Goal: Transaction & Acquisition: Purchase product/service

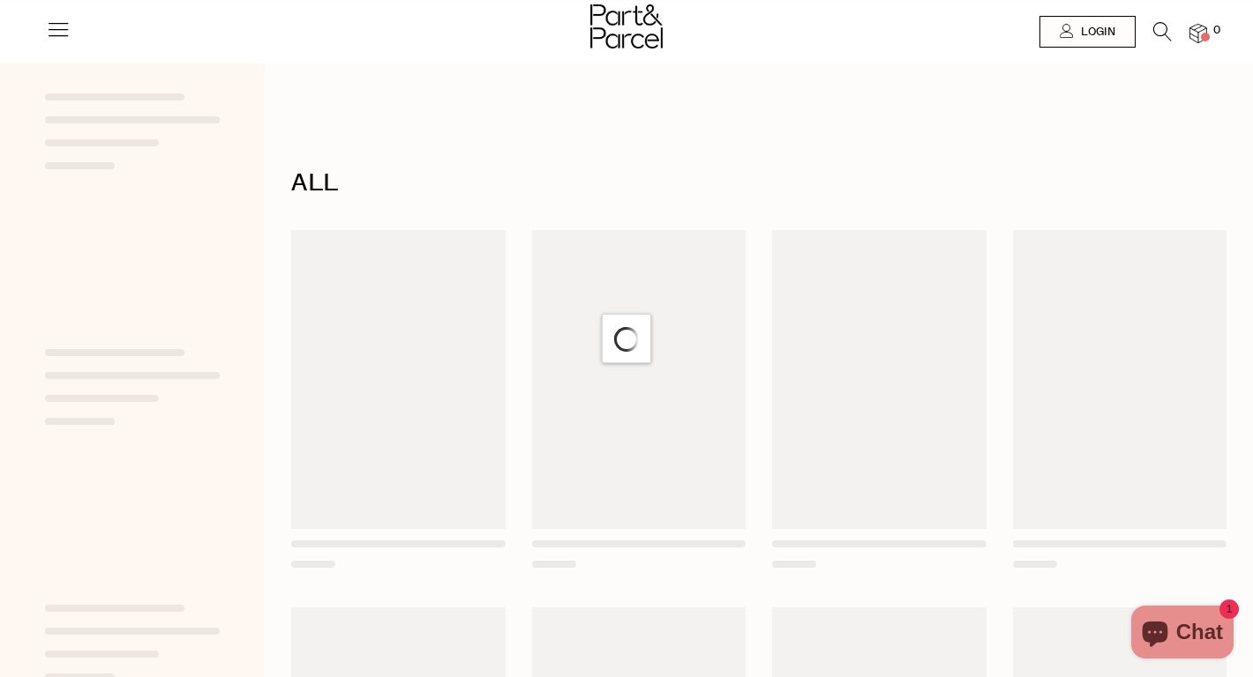
click at [1162, 34] on icon at bounding box center [1162, 31] width 19 height 19
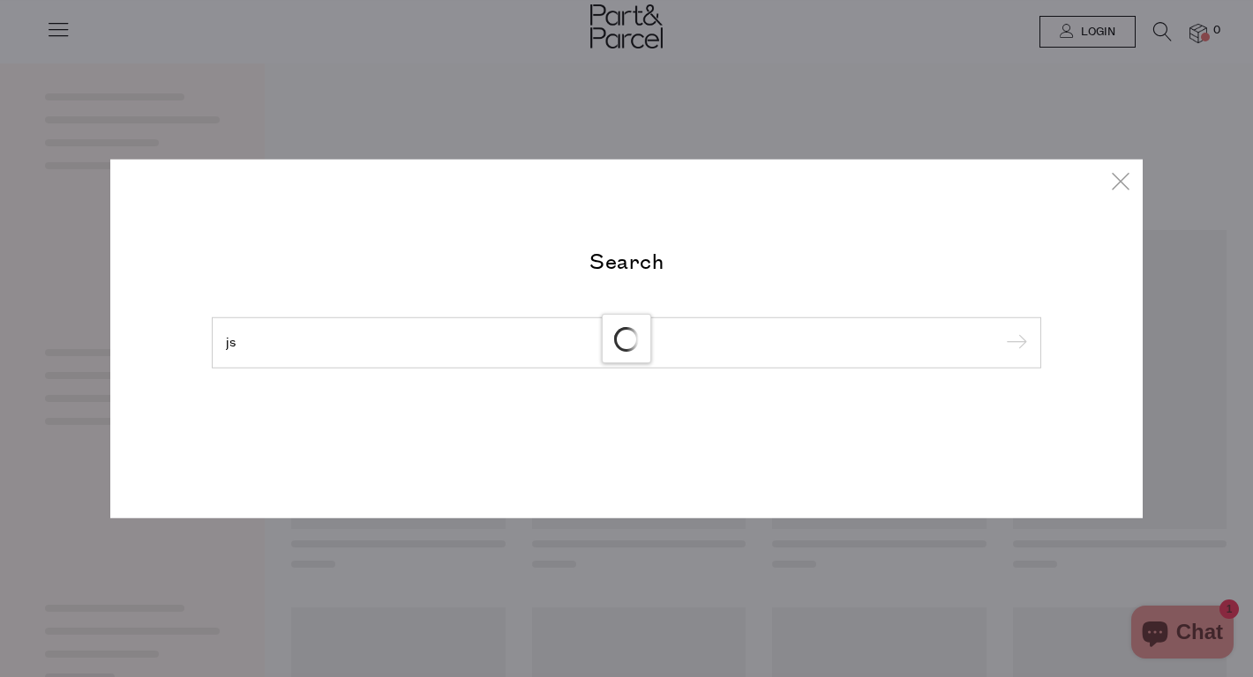
type input "j"
type input "="
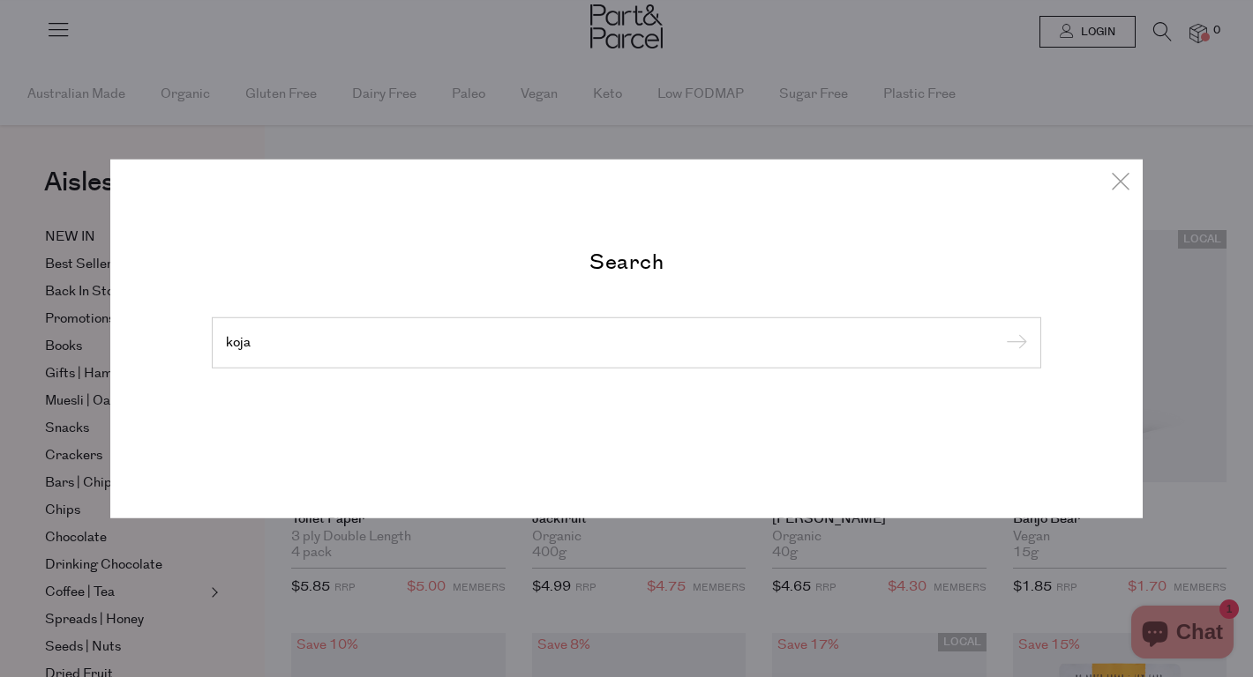
type input "koja"
click at [1000, 331] on input "submit" at bounding box center [1013, 344] width 26 height 26
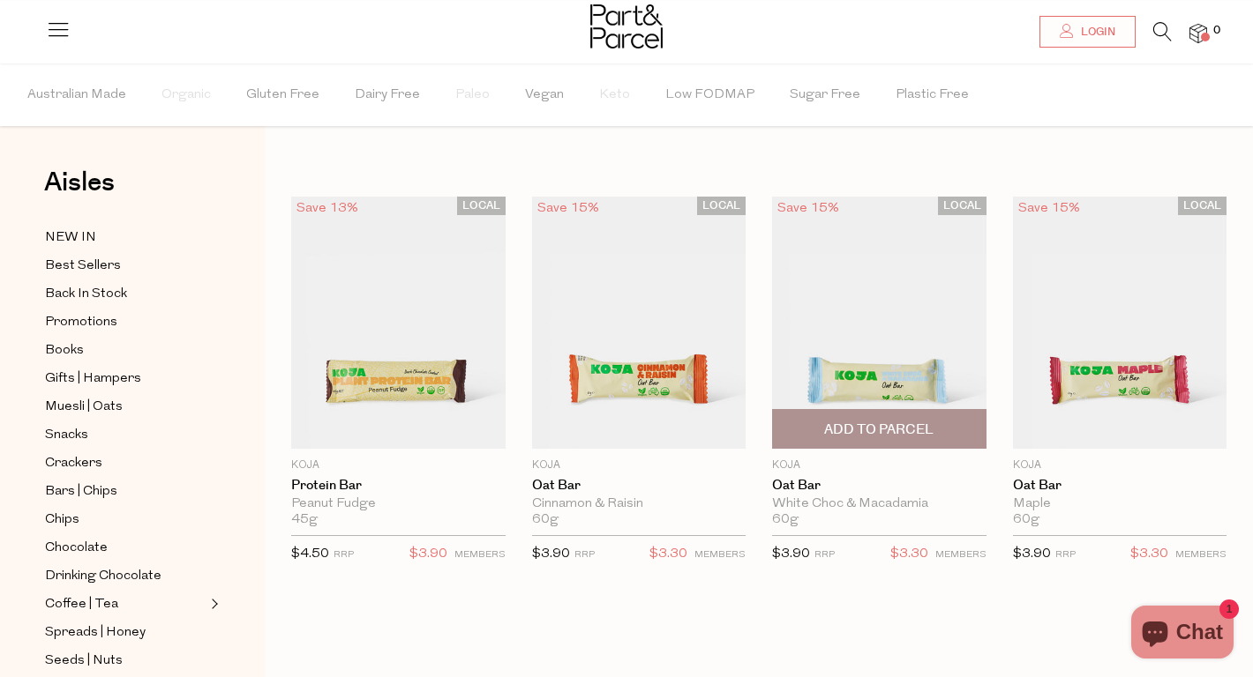
scroll to position [5, 0]
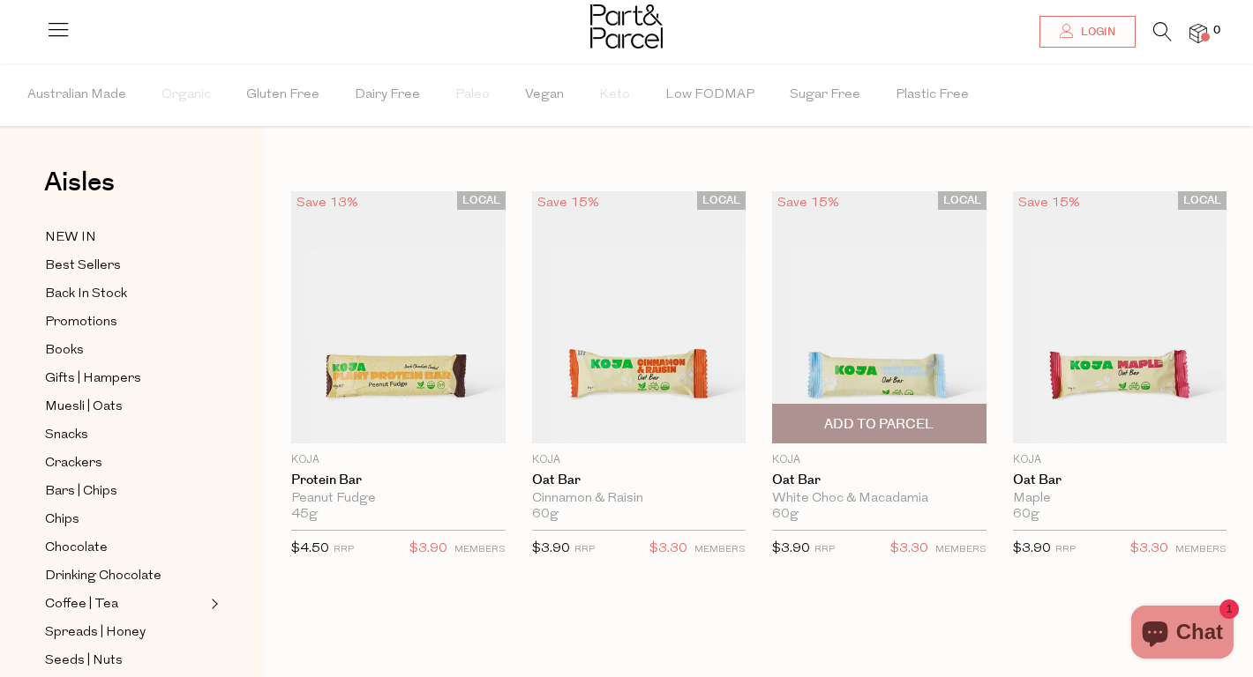
click at [868, 318] on img at bounding box center [879, 317] width 214 height 252
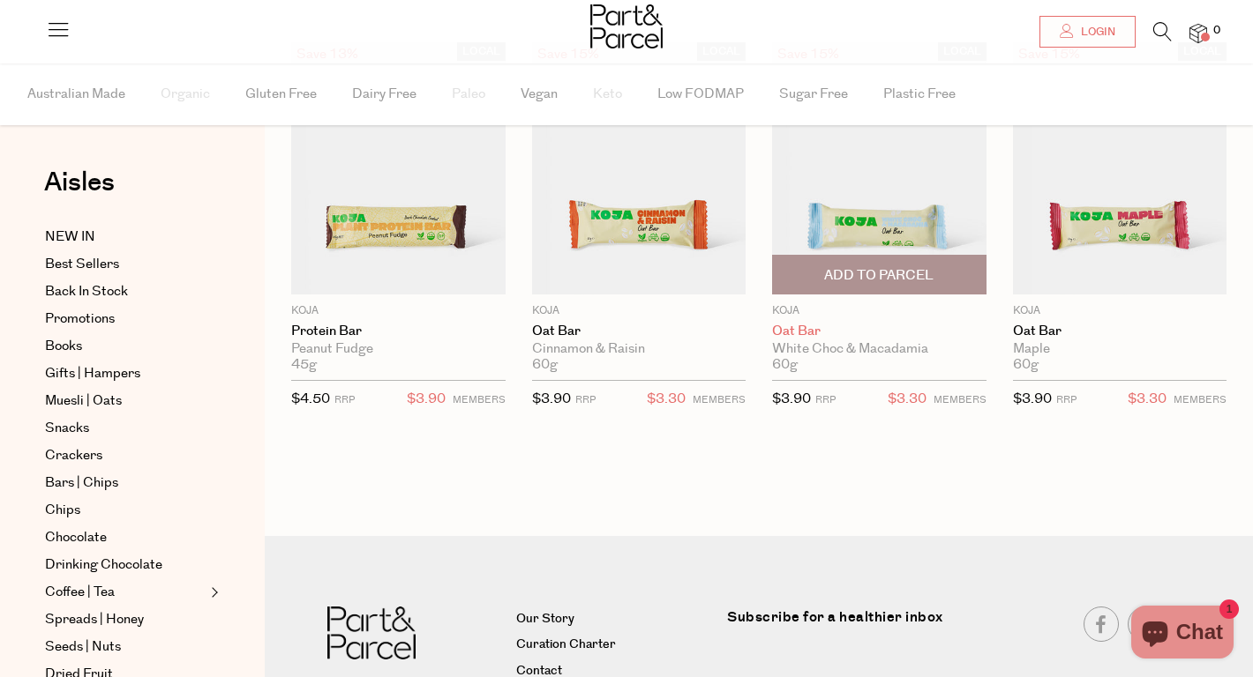
scroll to position [149, 0]
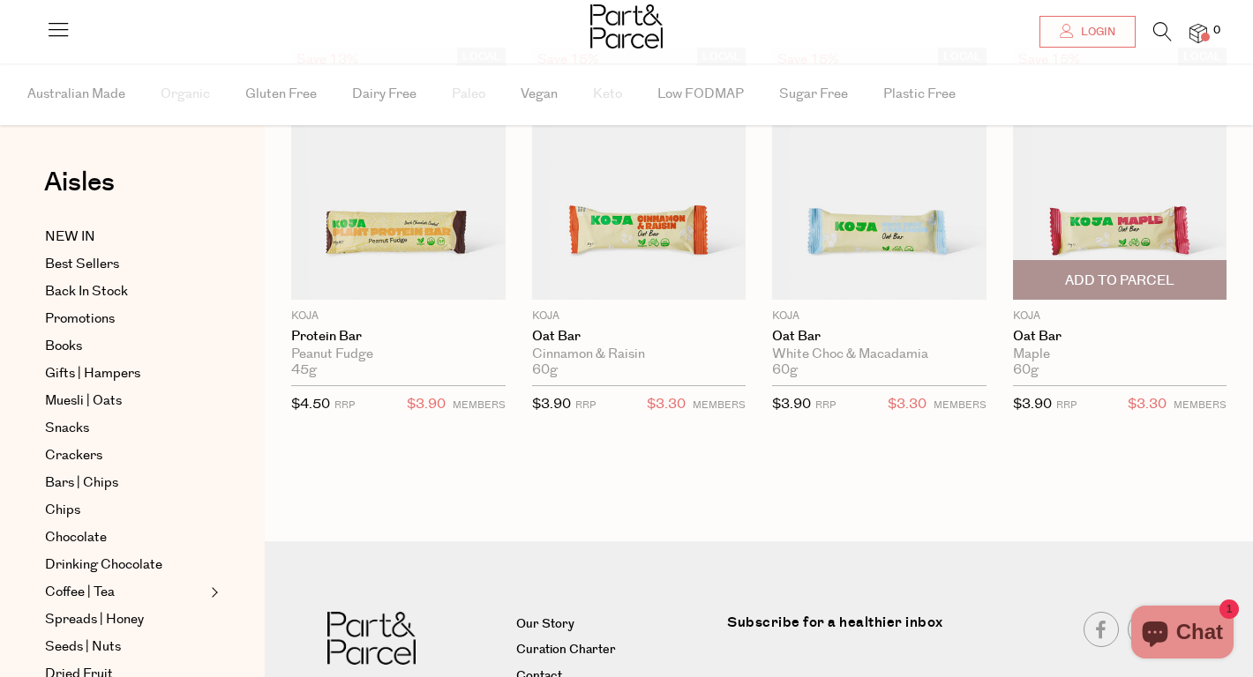
click at [1052, 360] on div "Maple" at bounding box center [1120, 355] width 214 height 16
click at [1041, 336] on link "Oat Bar" at bounding box center [1120, 337] width 214 height 16
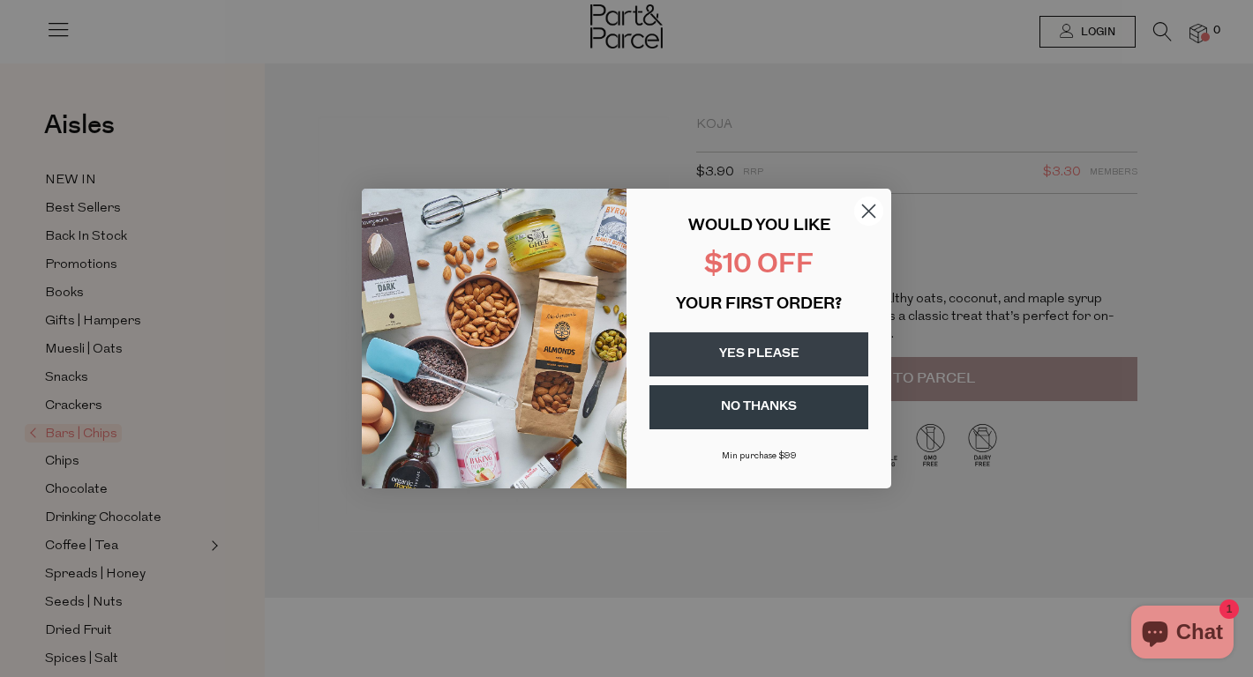
click at [870, 208] on icon "Close dialog" at bounding box center [868, 211] width 31 height 31
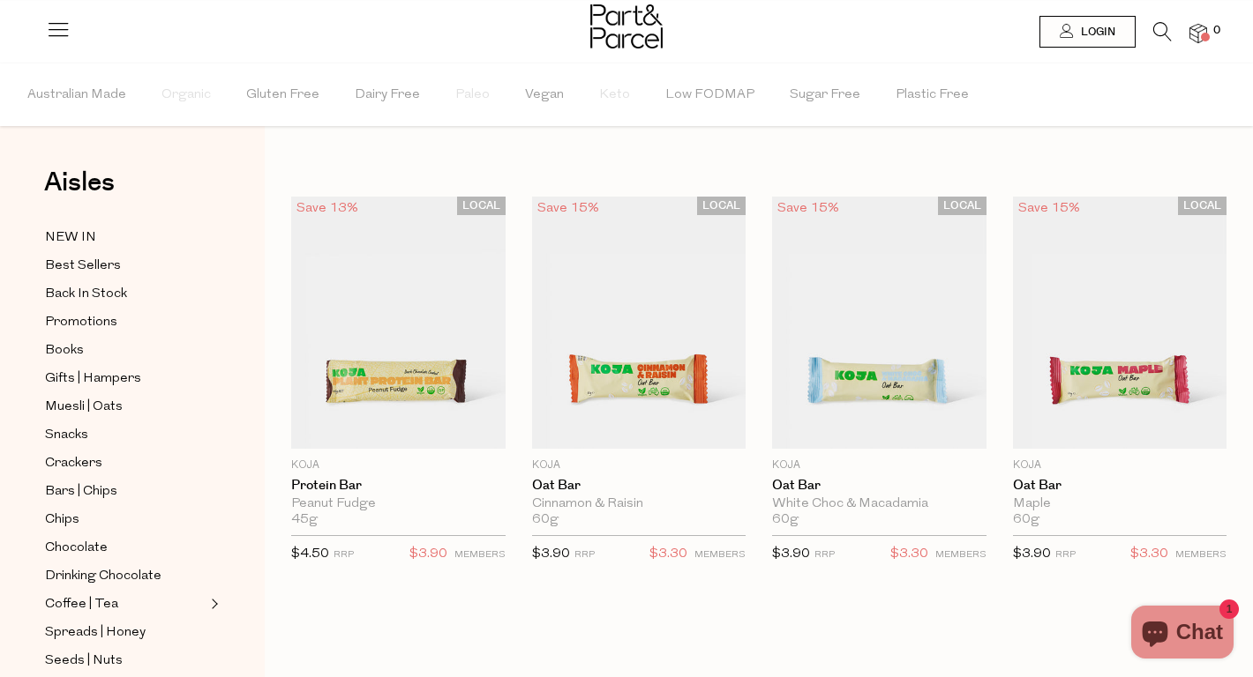
scroll to position [2, 0]
click at [540, 91] on span "Vegan" at bounding box center [544, 95] width 39 height 62
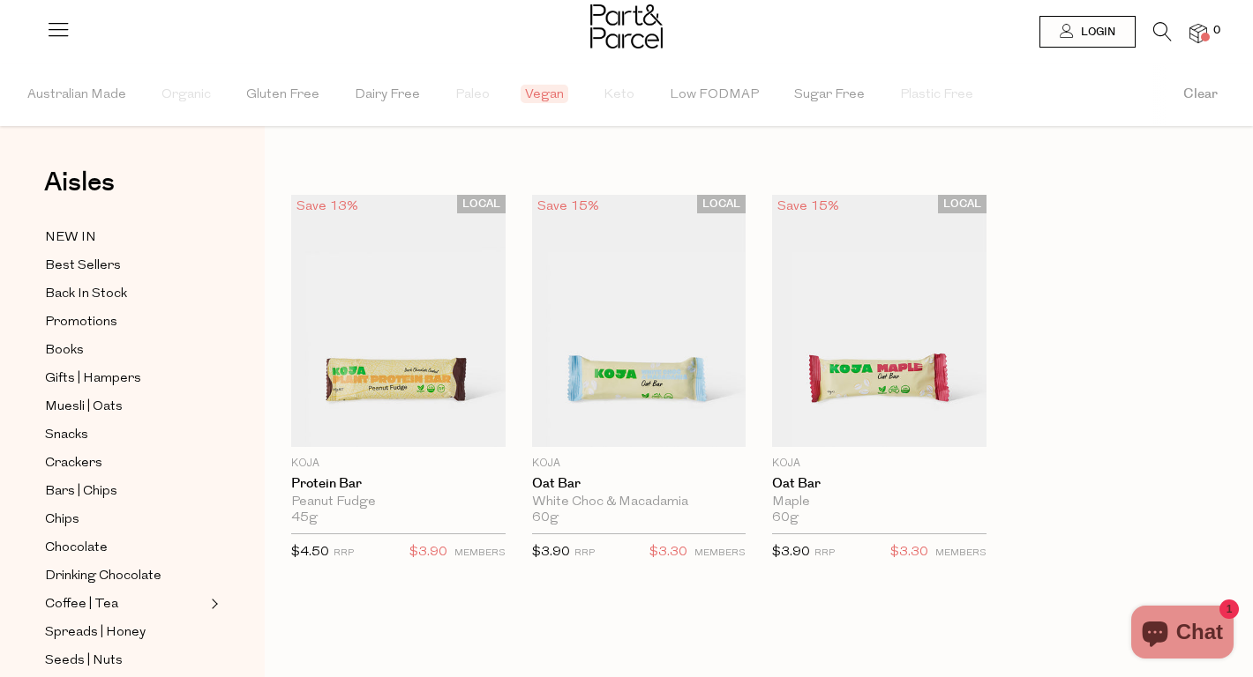
click at [380, 100] on span "Dairy Free" at bounding box center [387, 95] width 65 height 62
click at [61, 32] on icon at bounding box center [58, 29] width 25 height 25
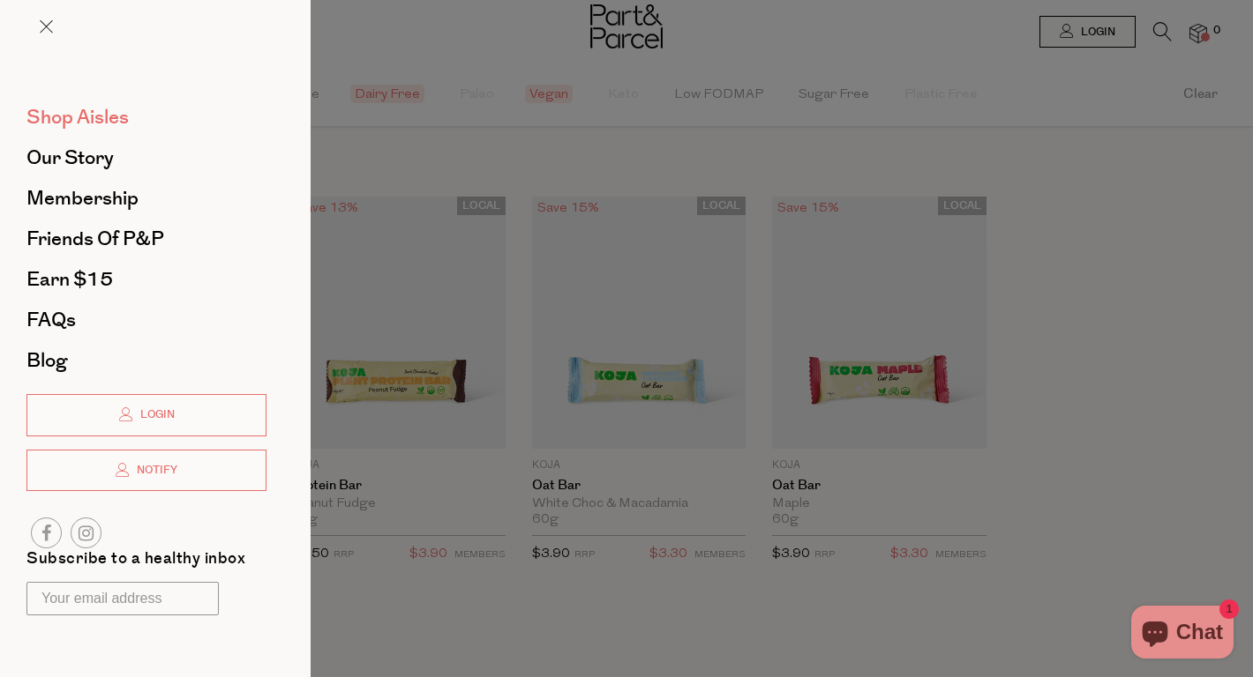
click at [71, 111] on span "Shop Aisles" at bounding box center [77, 117] width 102 height 28
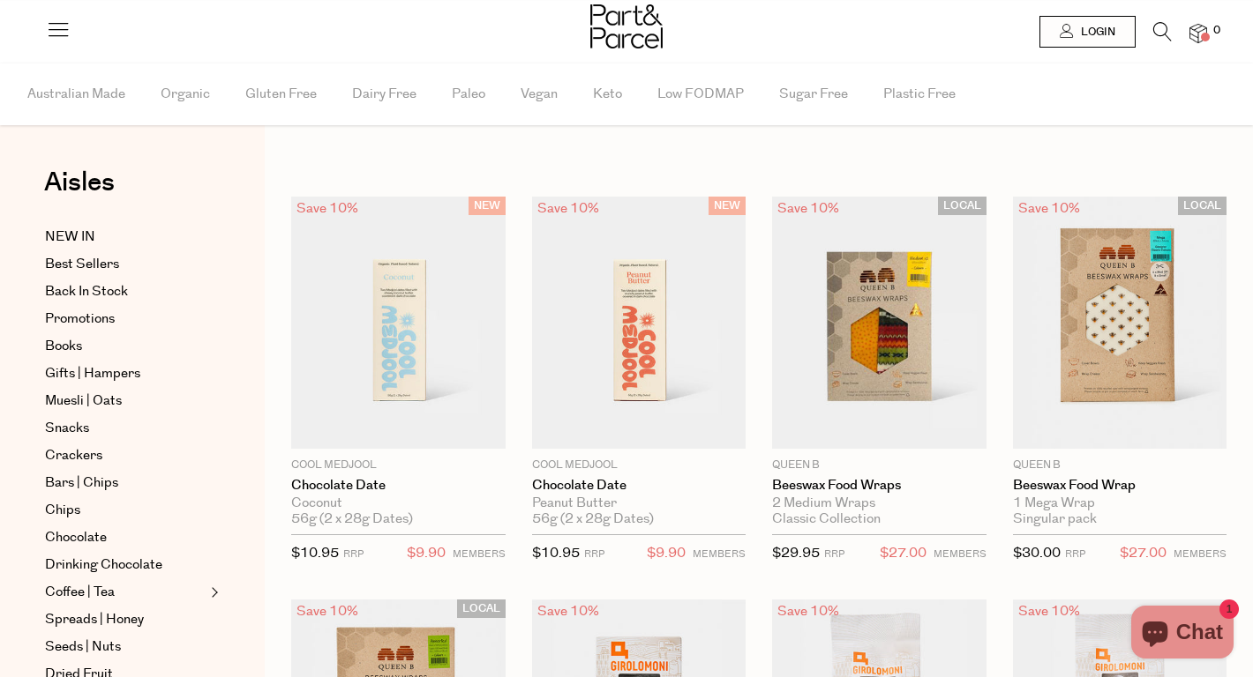
click at [1161, 25] on icon at bounding box center [1162, 31] width 19 height 19
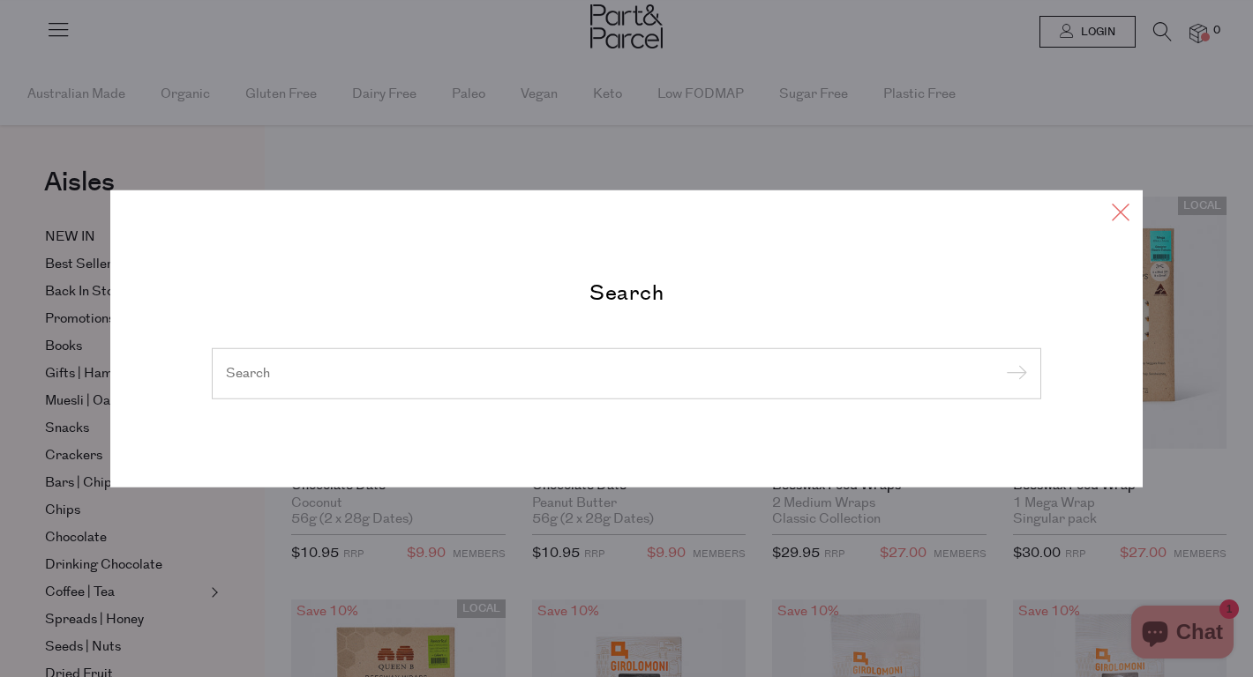
click at [1112, 216] on icon at bounding box center [1120, 212] width 26 height 26
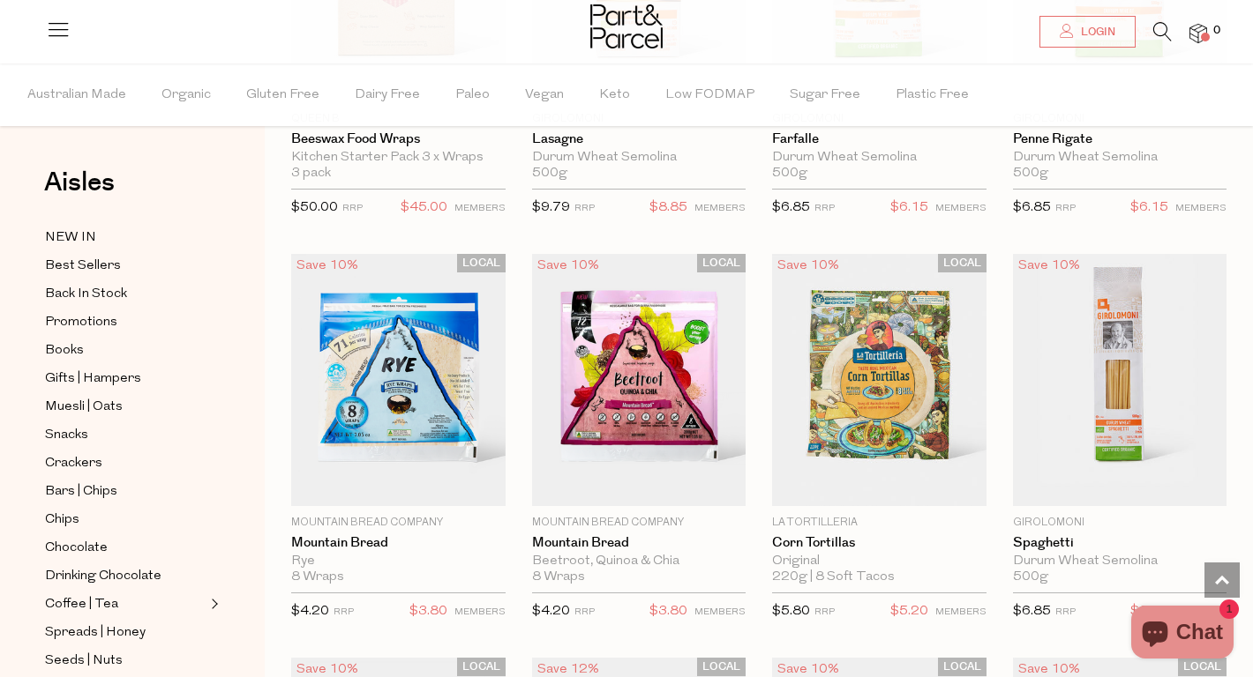
scroll to position [752, 0]
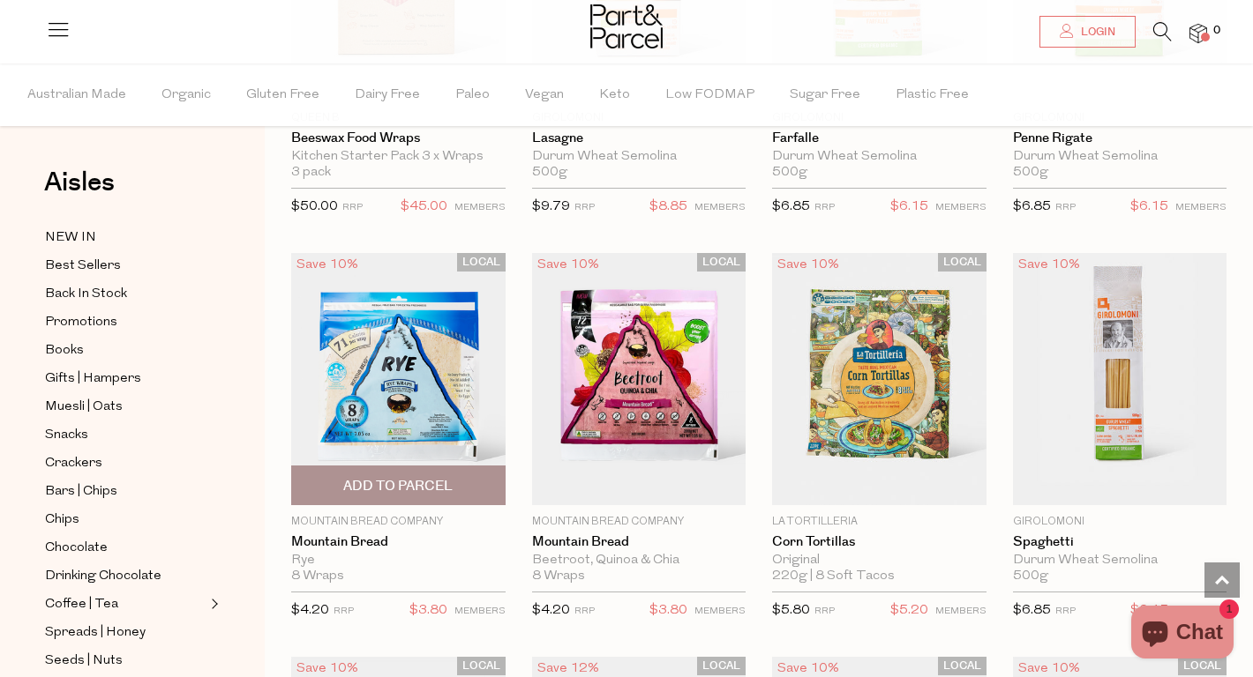
click at [414, 348] on img at bounding box center [398, 379] width 214 height 252
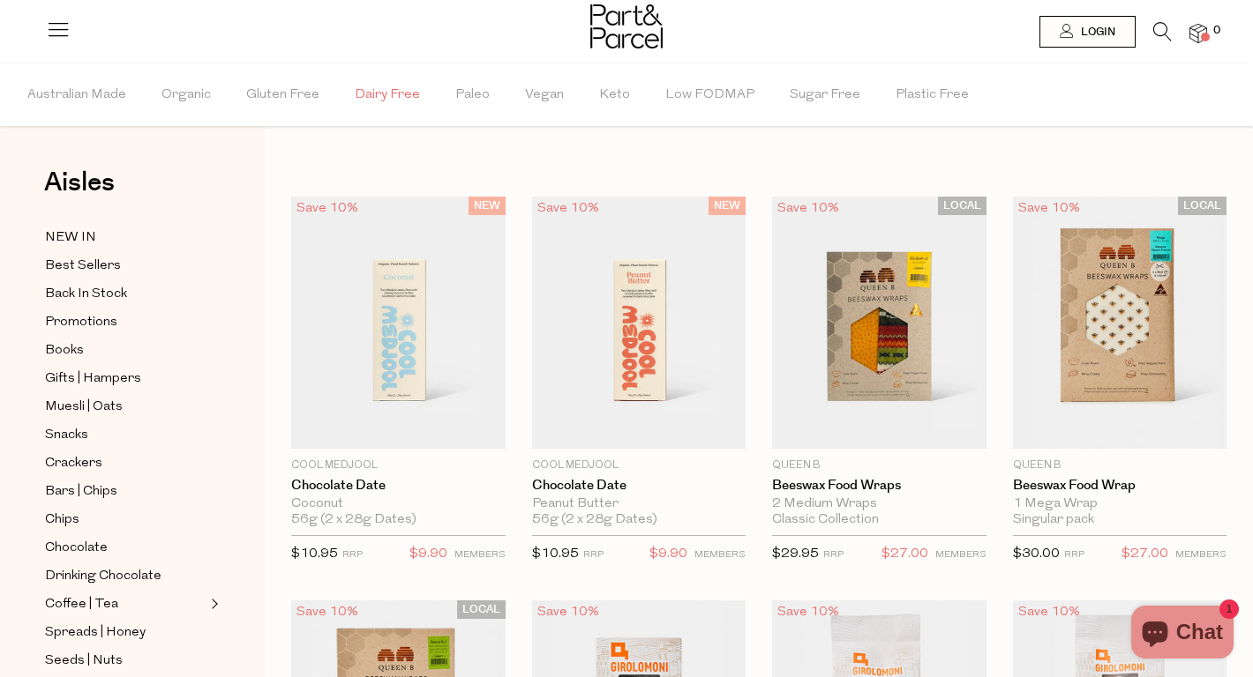
click at [393, 96] on span "Dairy Free" at bounding box center [387, 95] width 65 height 62
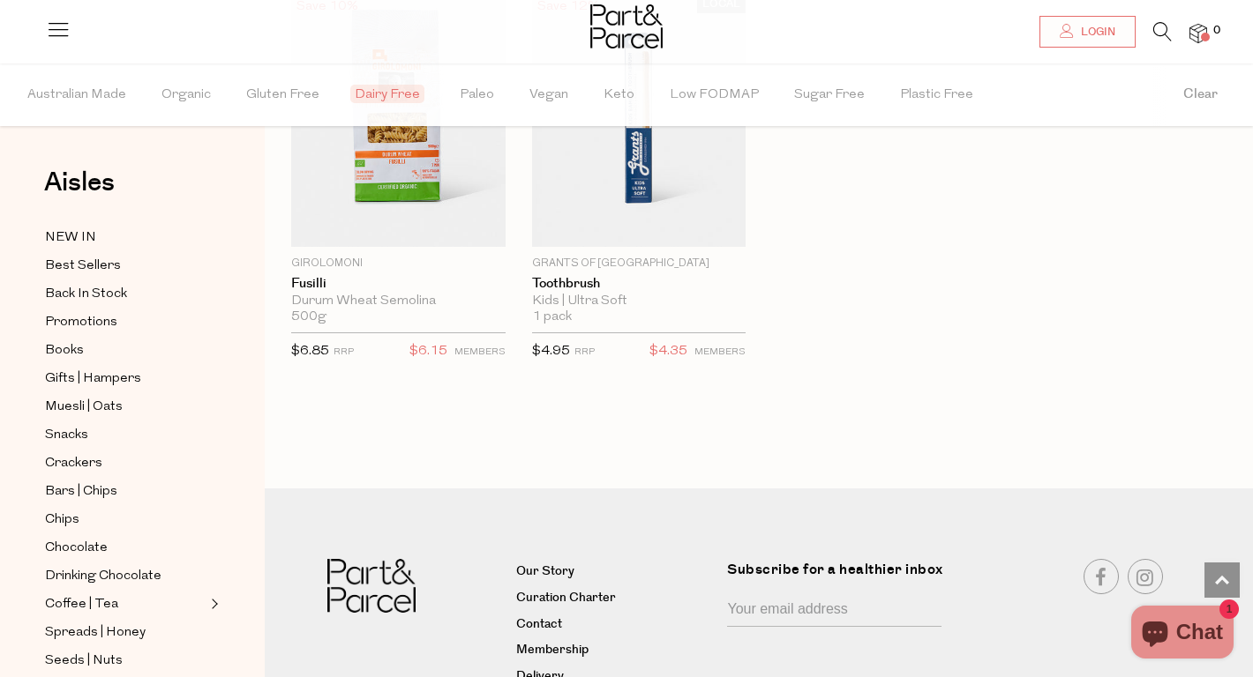
scroll to position [1820, 0]
click at [558, 91] on span "Vegan" at bounding box center [548, 95] width 39 height 62
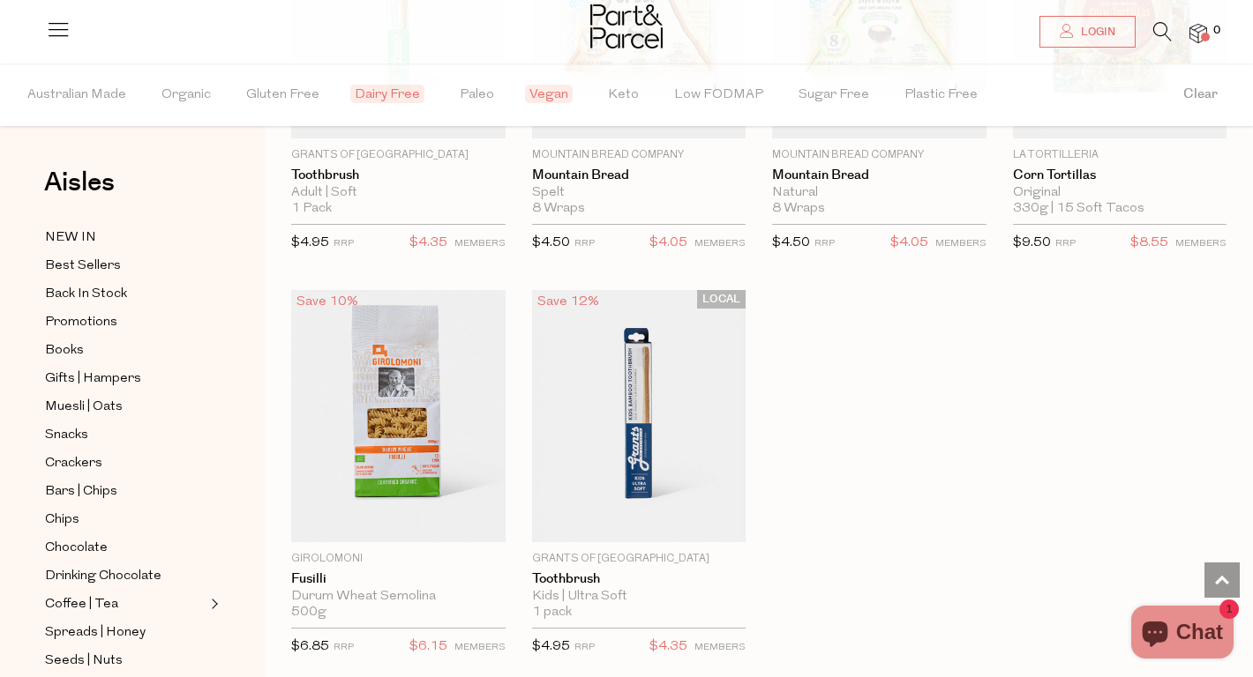
scroll to position [1930, 0]
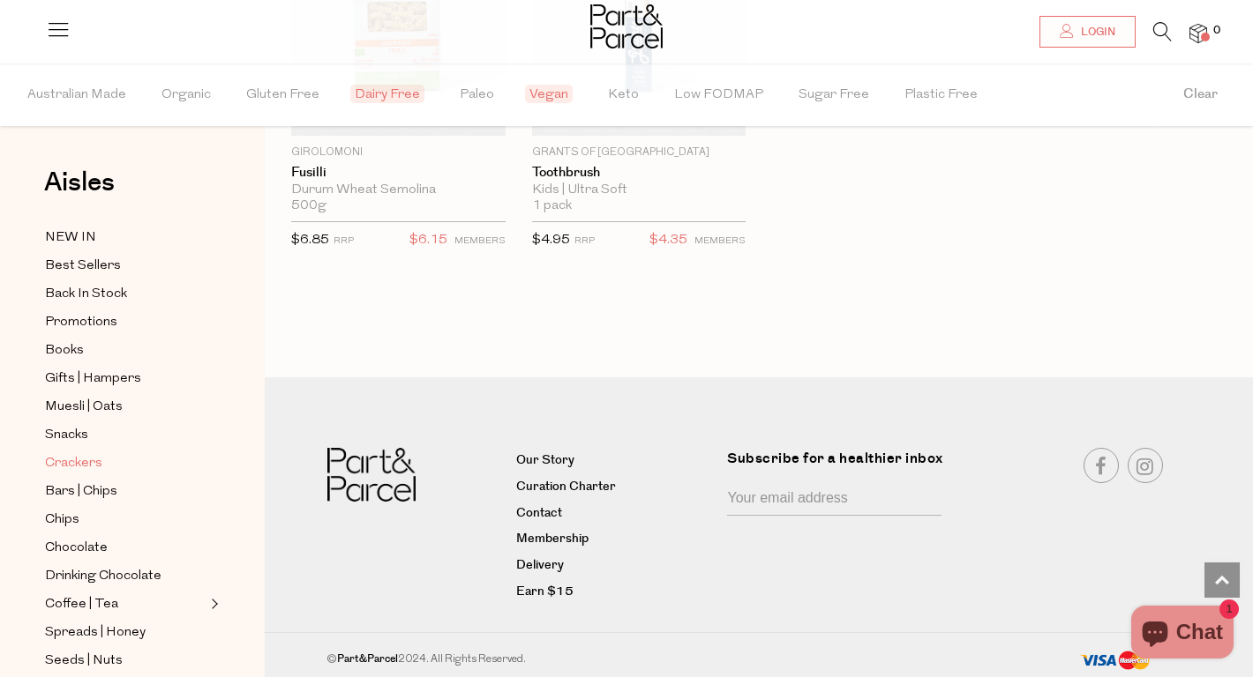
click at [91, 459] on span "Crackers" at bounding box center [73, 463] width 57 height 21
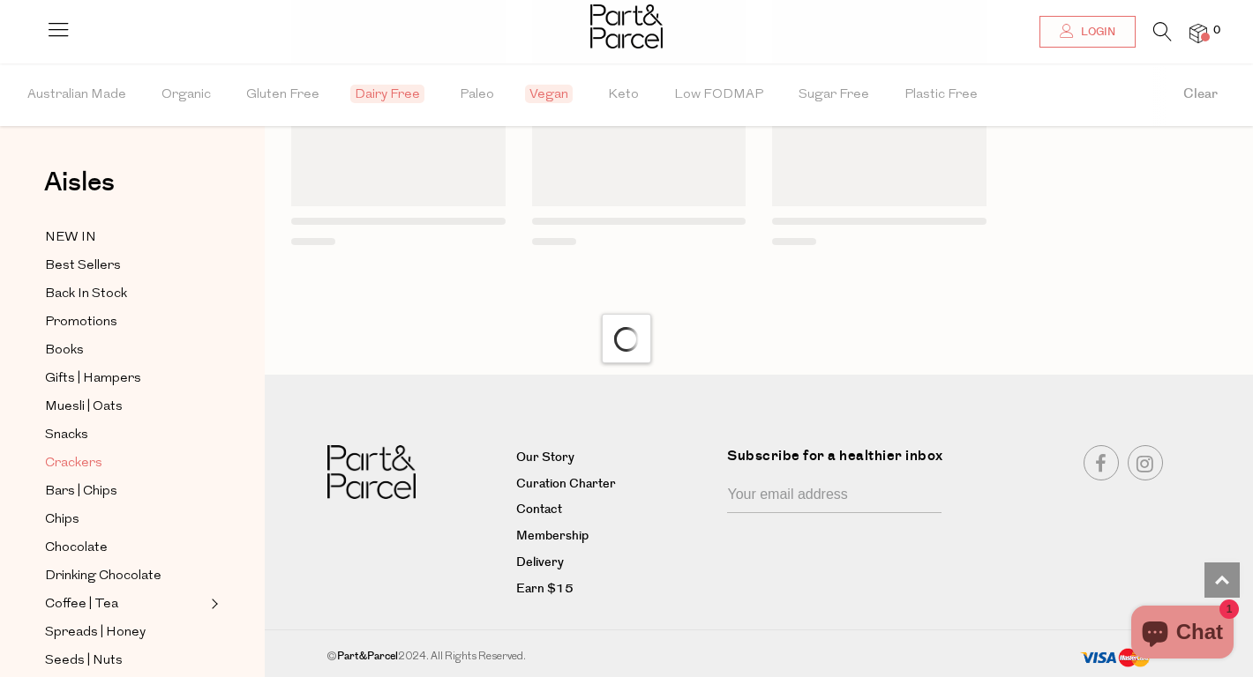
scroll to position [1420, 0]
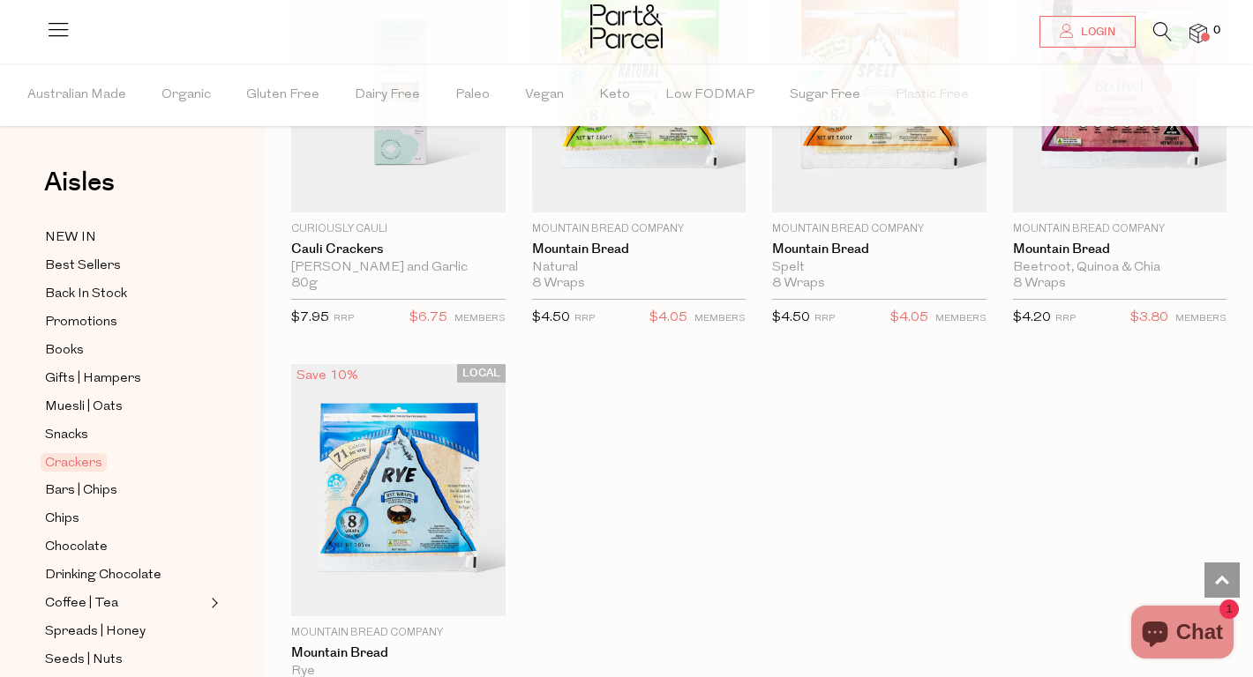
scroll to position [3845, 0]
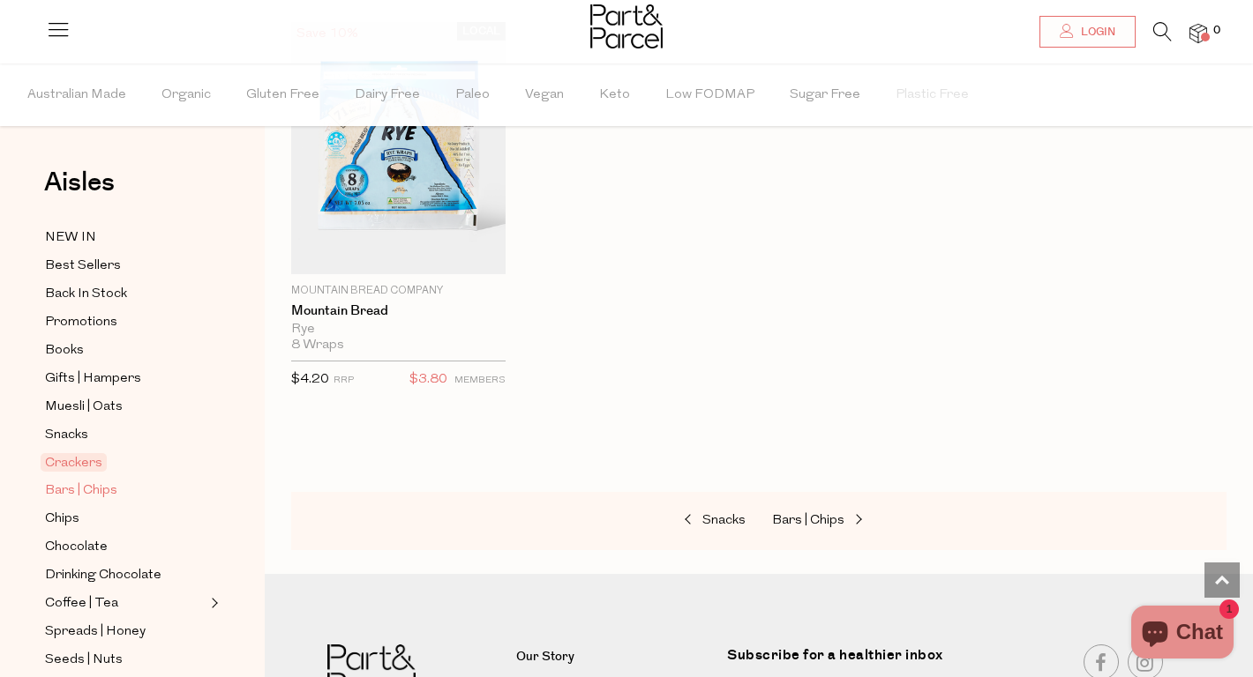
click at [96, 491] on span "Bars | Chips" at bounding box center [81, 491] width 72 height 21
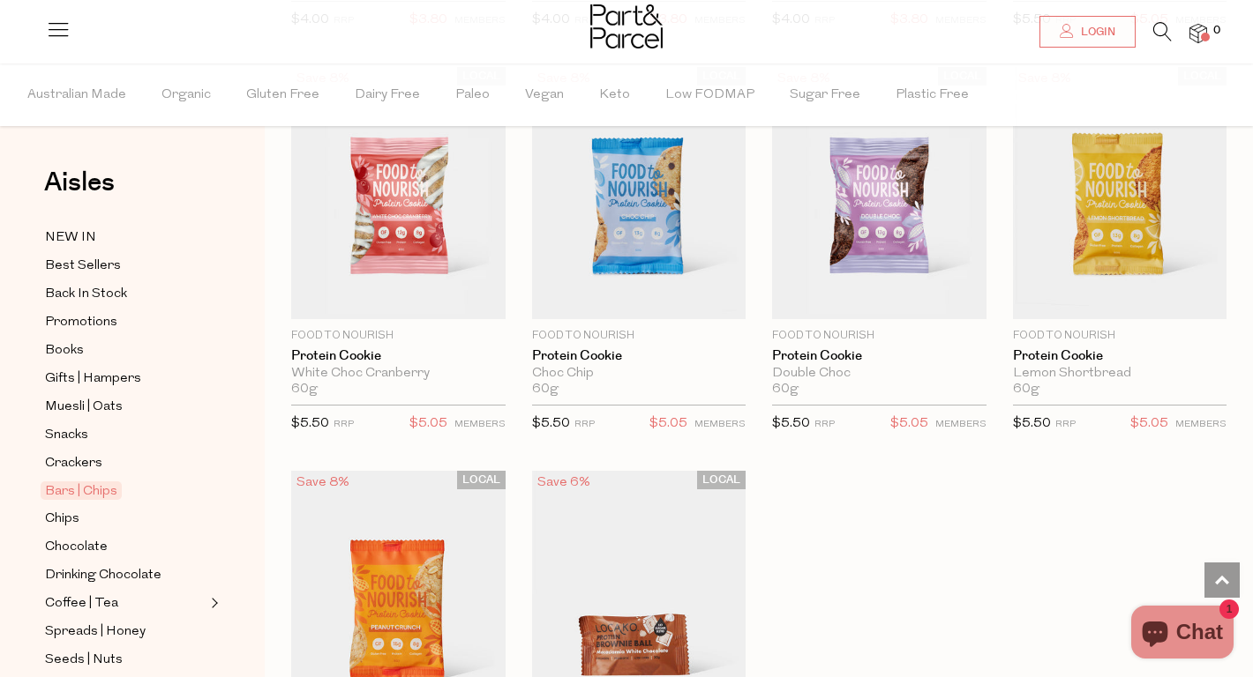
scroll to position [4636, 0]
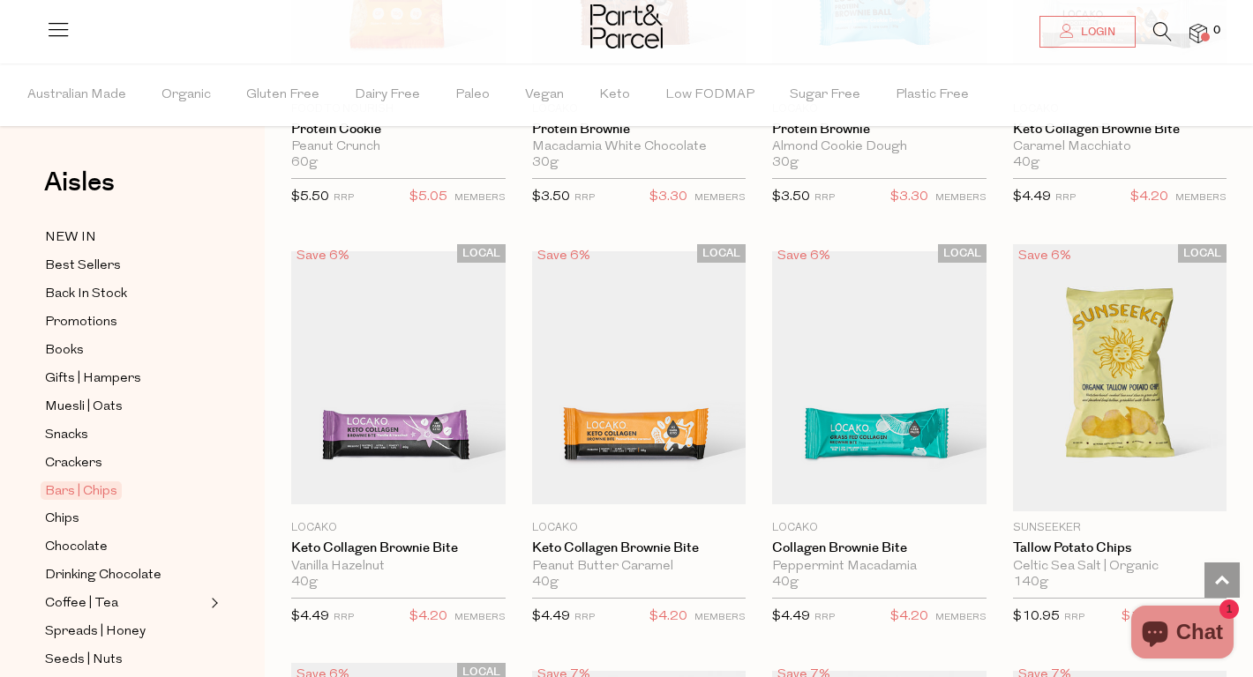
scroll to position [5142, 0]
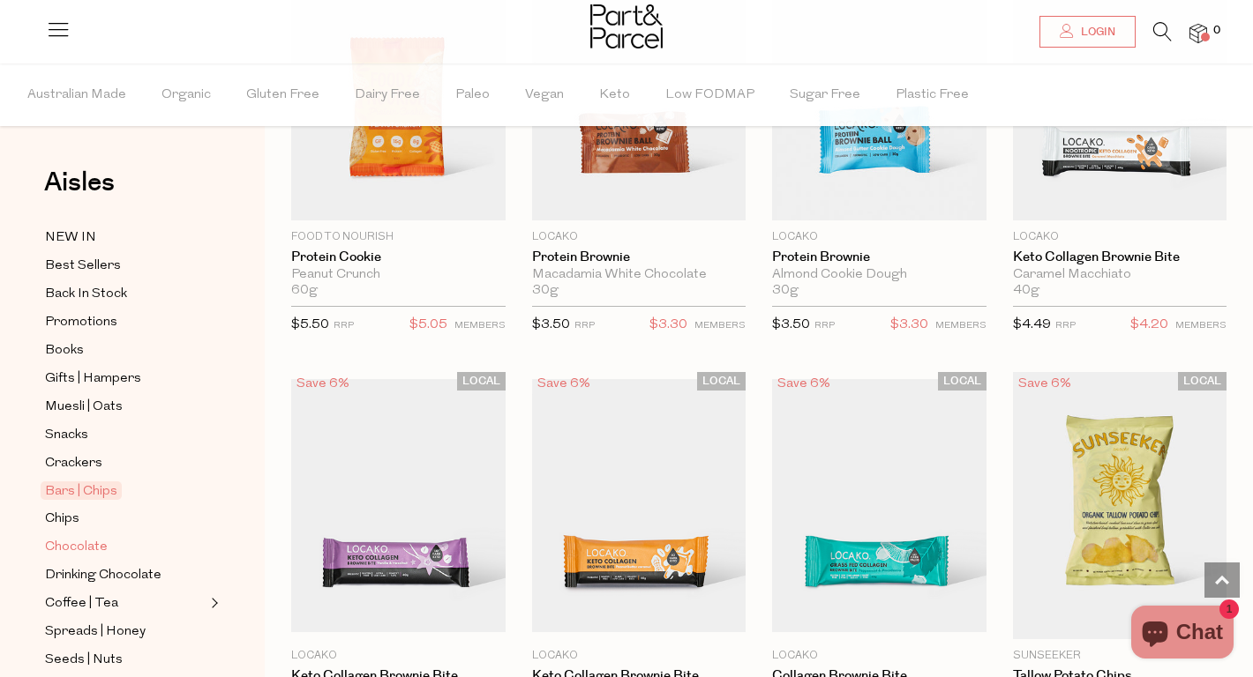
click at [95, 550] on span "Chocolate" at bounding box center [76, 547] width 63 height 21
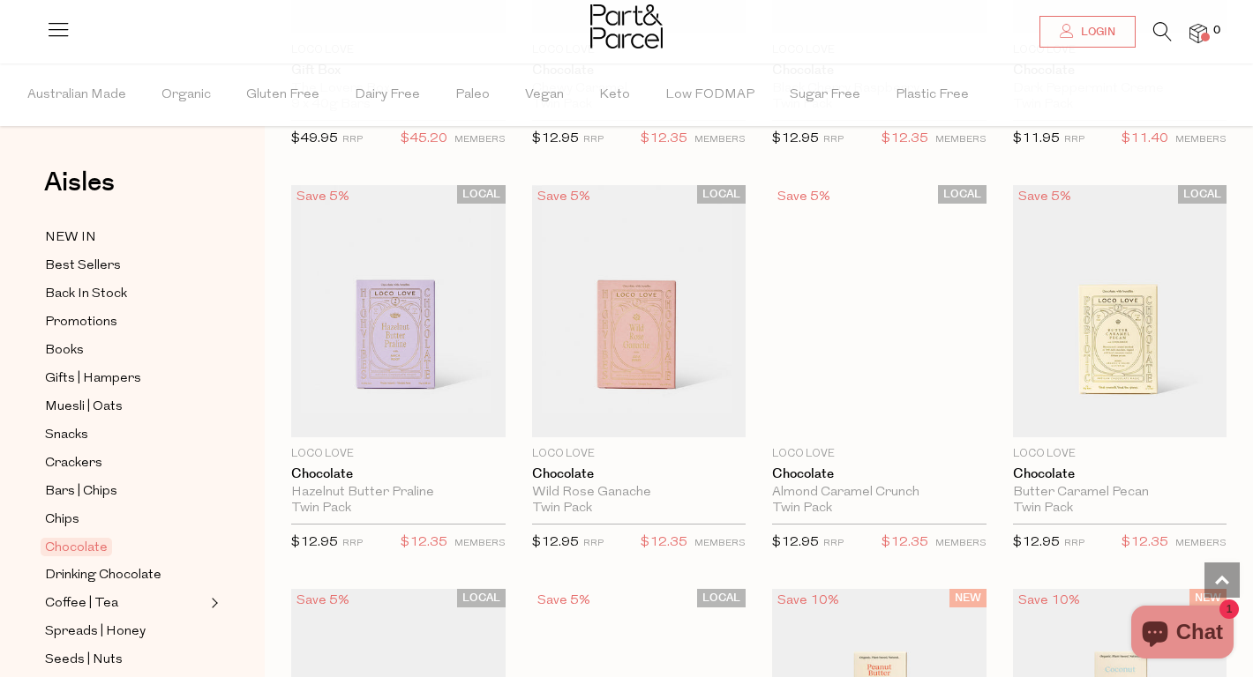
scroll to position [446, 0]
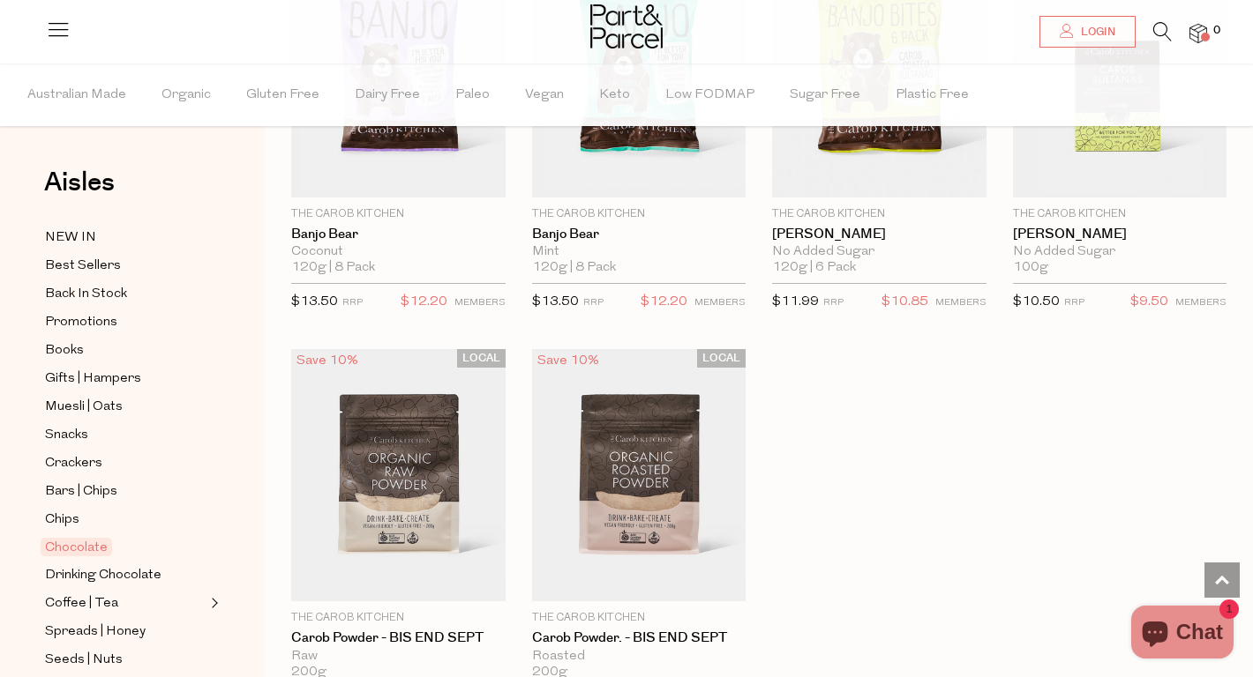
scroll to position [5480, 0]
